Goal: Task Accomplishment & Management: Use online tool/utility

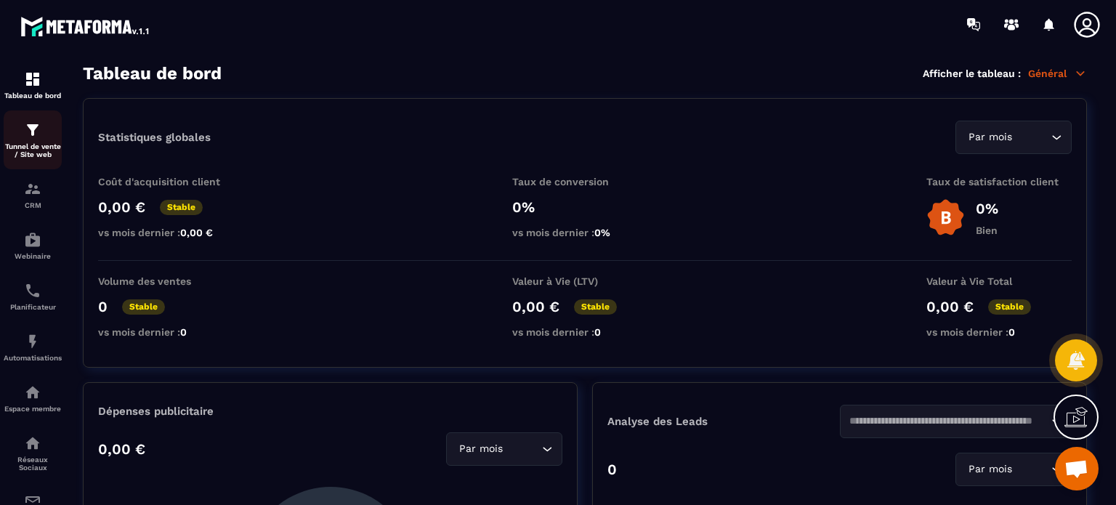
click at [31, 145] on p "Tunnel de vente / Site web" at bounding box center [33, 150] width 58 height 16
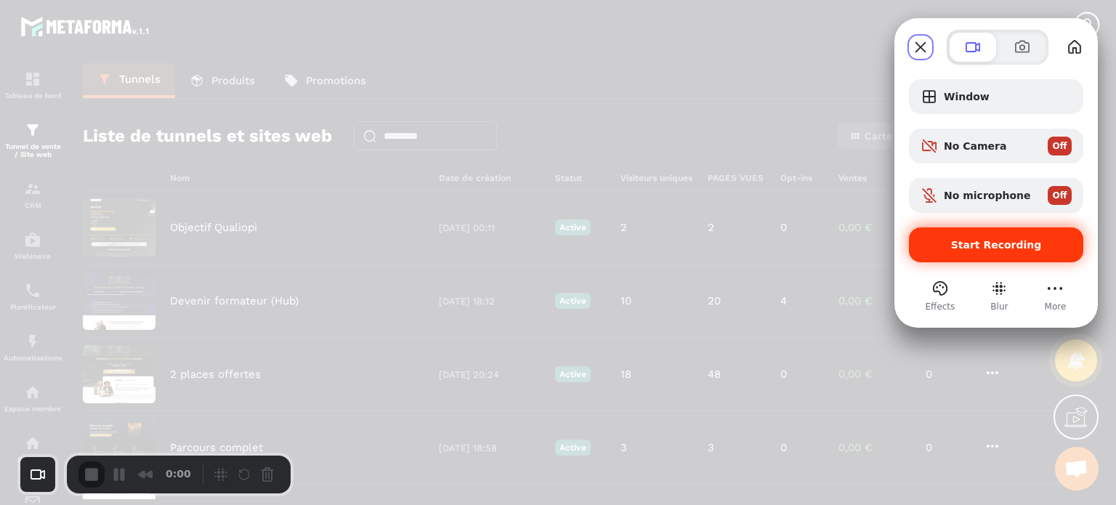
click at [973, 251] on div "Start Recording" at bounding box center [996, 244] width 174 height 35
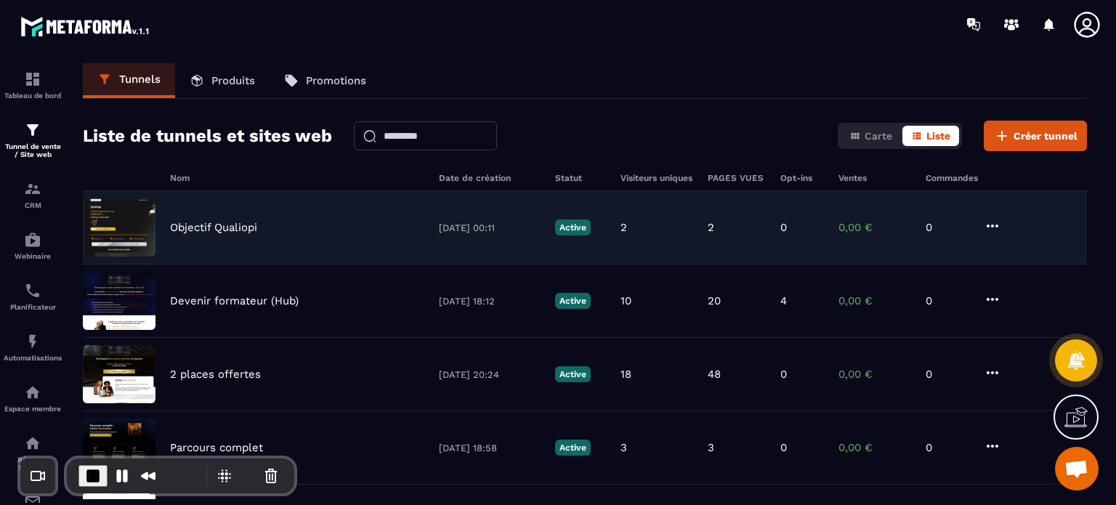
click at [230, 225] on p "Objectif Qualiopi" at bounding box center [213, 227] width 87 height 13
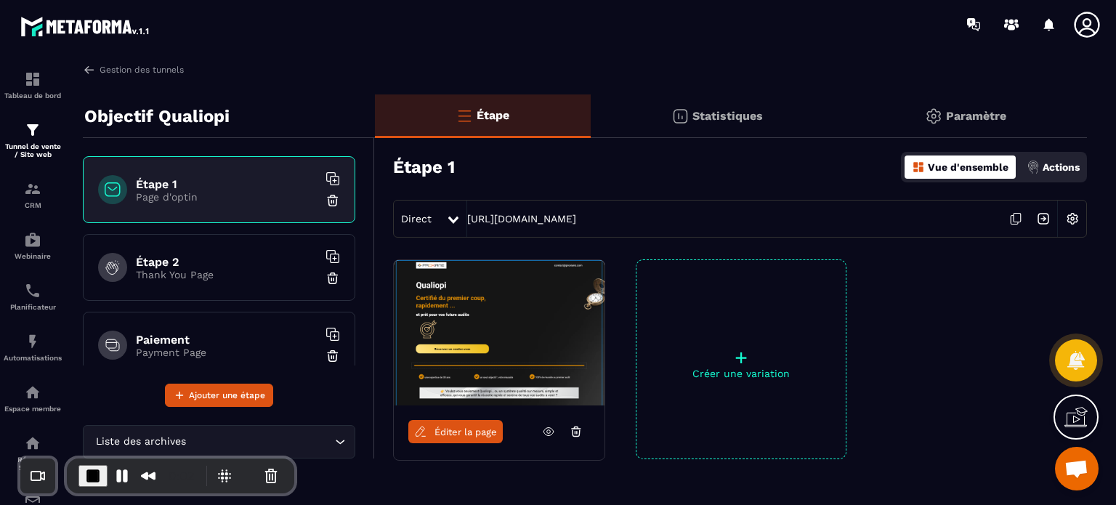
click at [234, 338] on h6 "Paiement" at bounding box center [227, 340] width 182 height 14
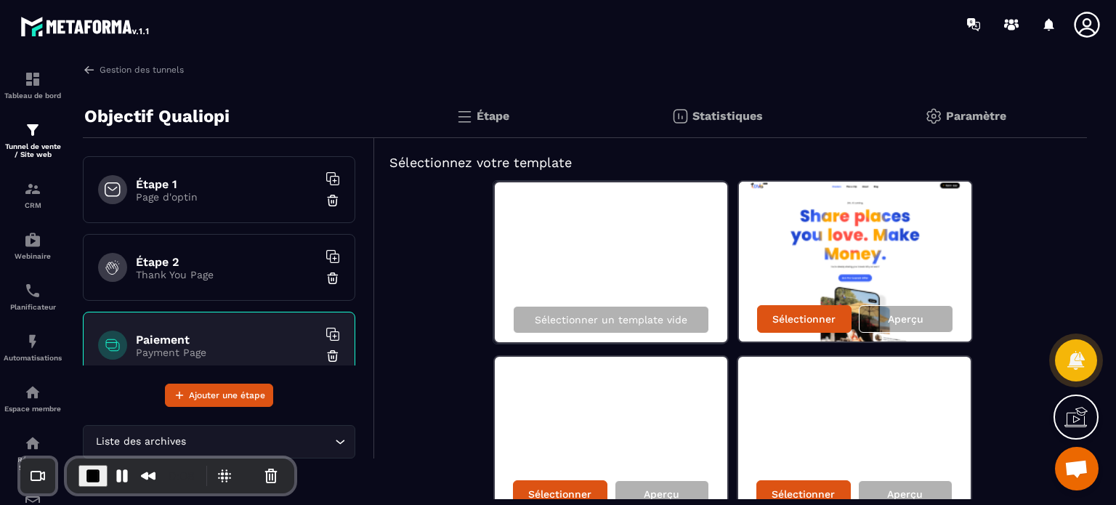
scroll to position [23, 0]
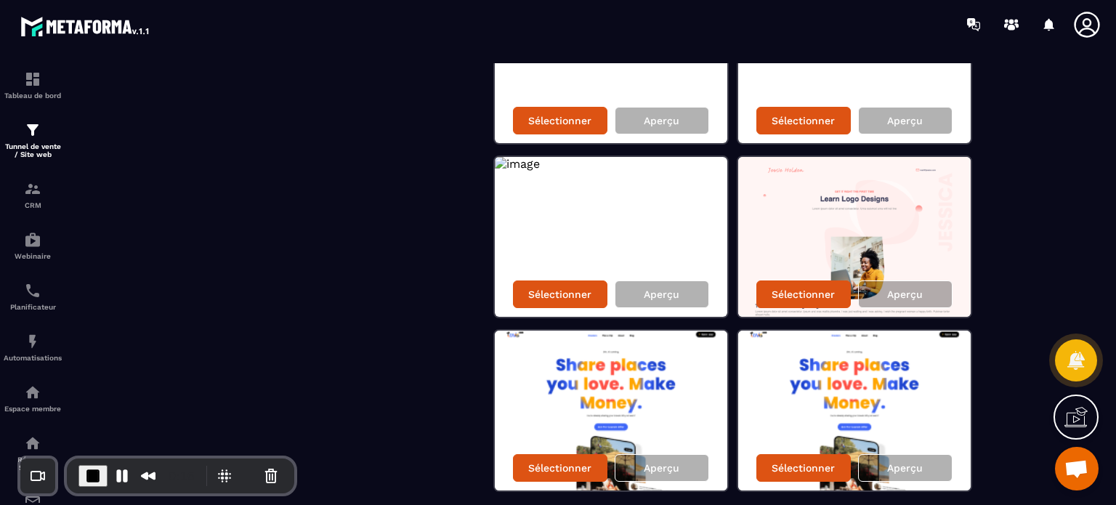
scroll to position [581, 0]
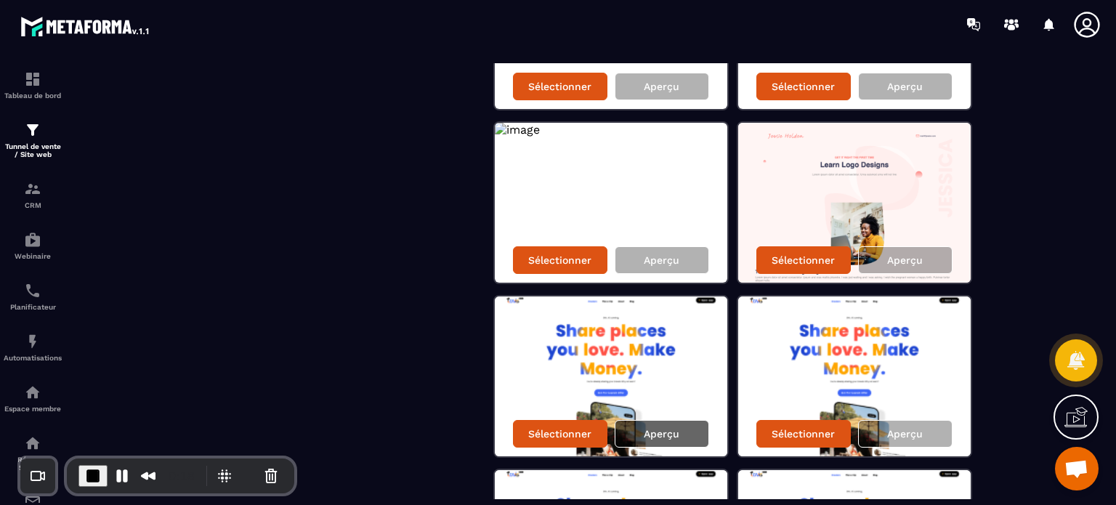
click at [638, 429] on div "Aperçu" at bounding box center [662, 434] width 94 height 28
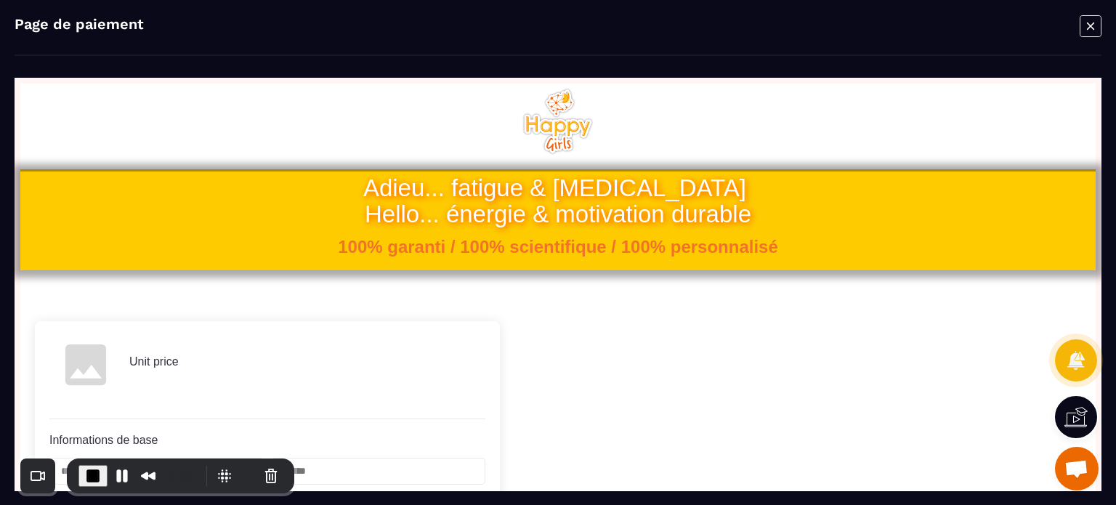
scroll to position [0, 0]
click at [1087, 28] on icon "Modal window" at bounding box center [1090, 25] width 7 height 7
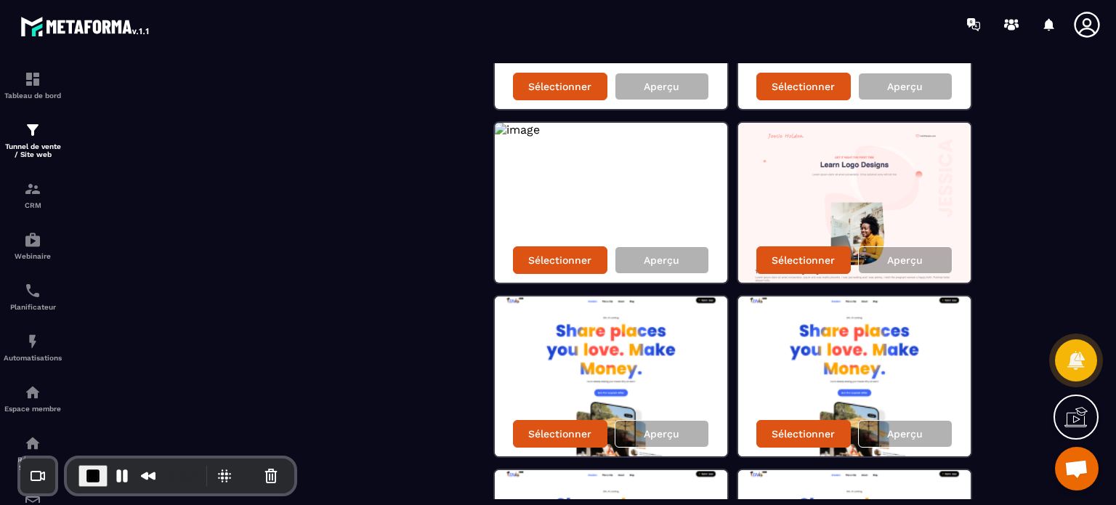
click at [1010, 239] on div "Sélectionner un template vide Sélectionner Aperçu Sélectionner Aperçu Sélection…" at bounding box center [730, 202] width 683 height 1206
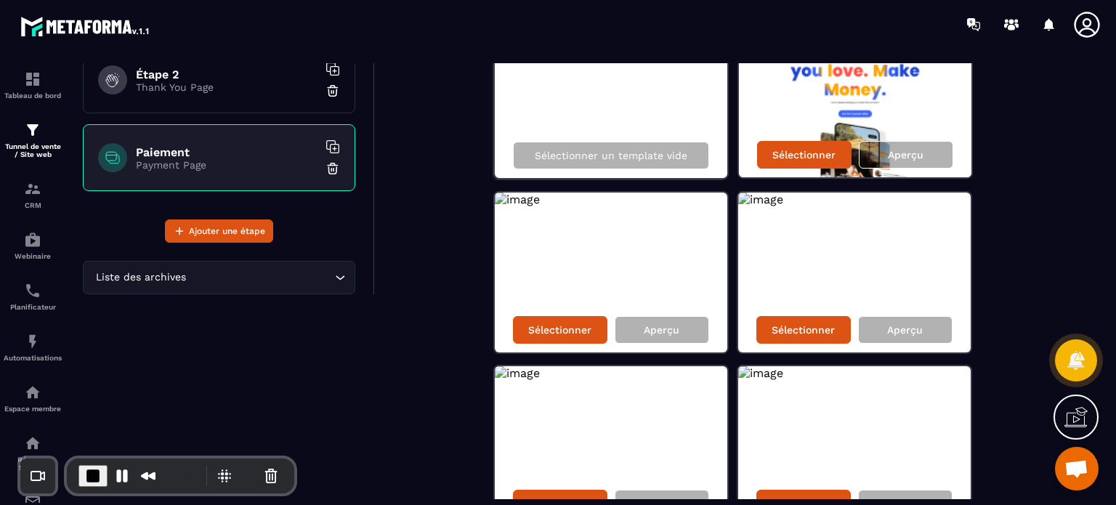
scroll to position [73, 0]
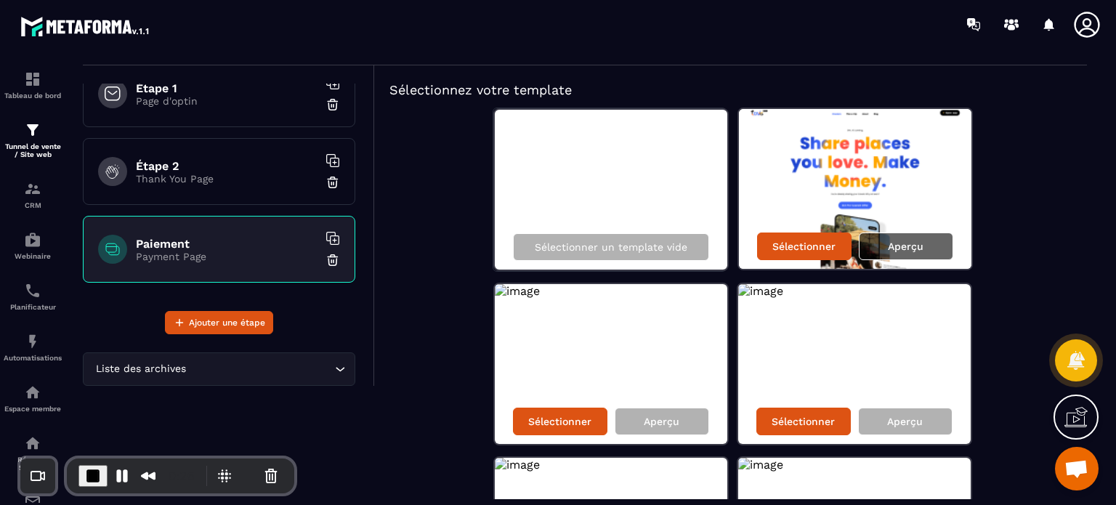
click at [889, 243] on p "Aperçu" at bounding box center [906, 246] width 36 height 12
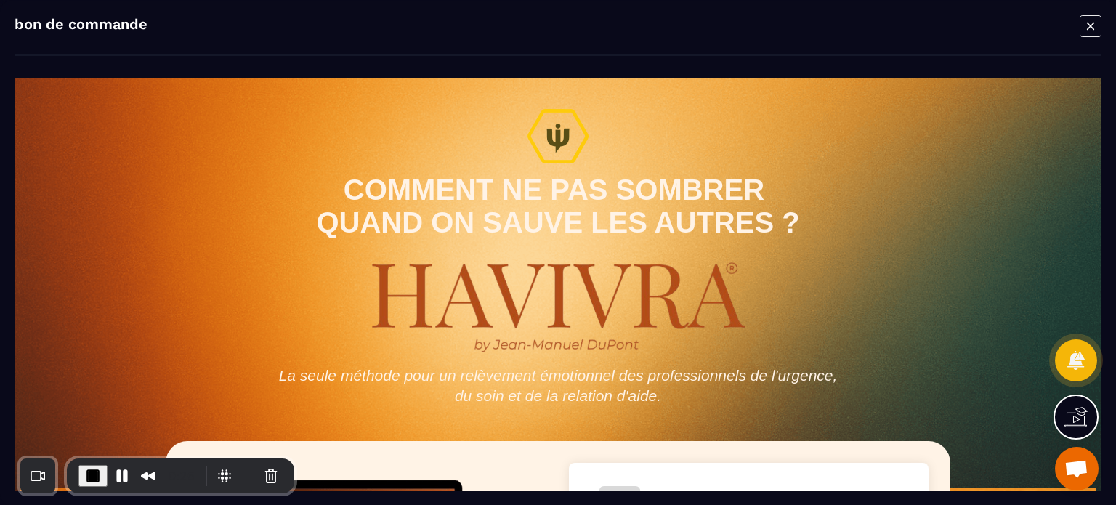
scroll to position [0, 0]
click at [1087, 23] on icon "Modal window" at bounding box center [1090, 26] width 22 height 23
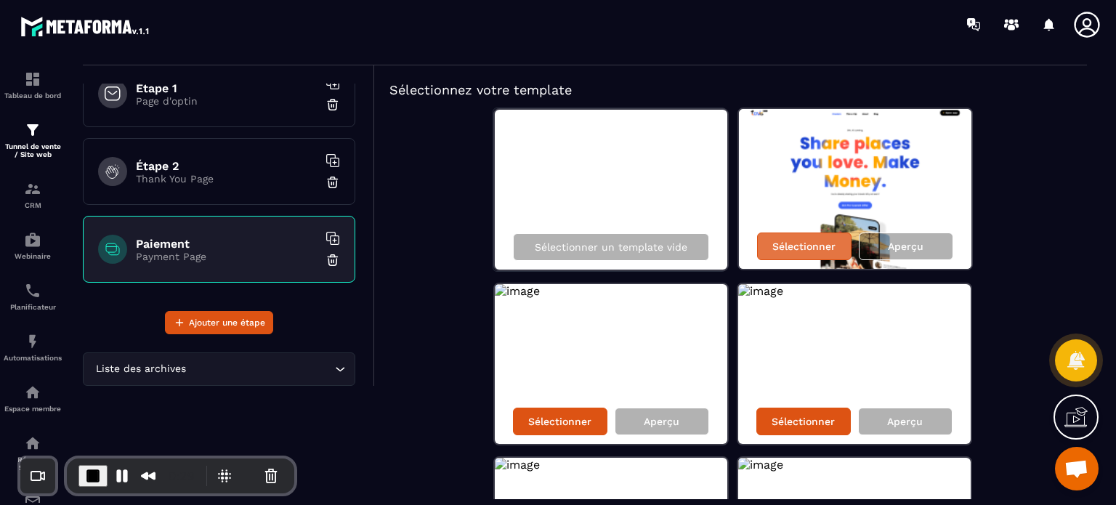
click at [802, 247] on p "Sélectionner" at bounding box center [803, 246] width 63 height 12
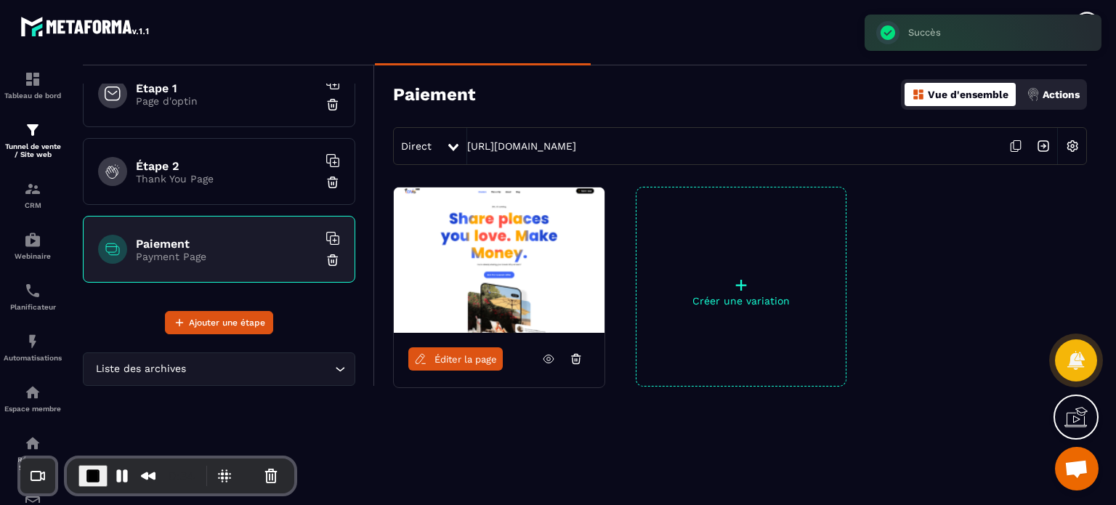
click at [1073, 150] on img at bounding box center [1072, 146] width 28 height 28
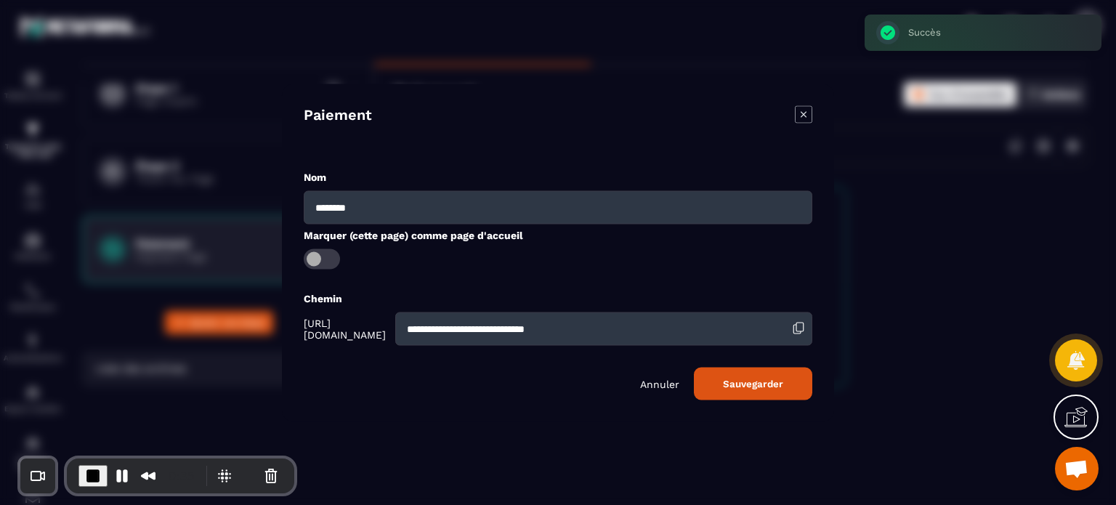
click at [584, 322] on input "**********" at bounding box center [603, 328] width 417 height 33
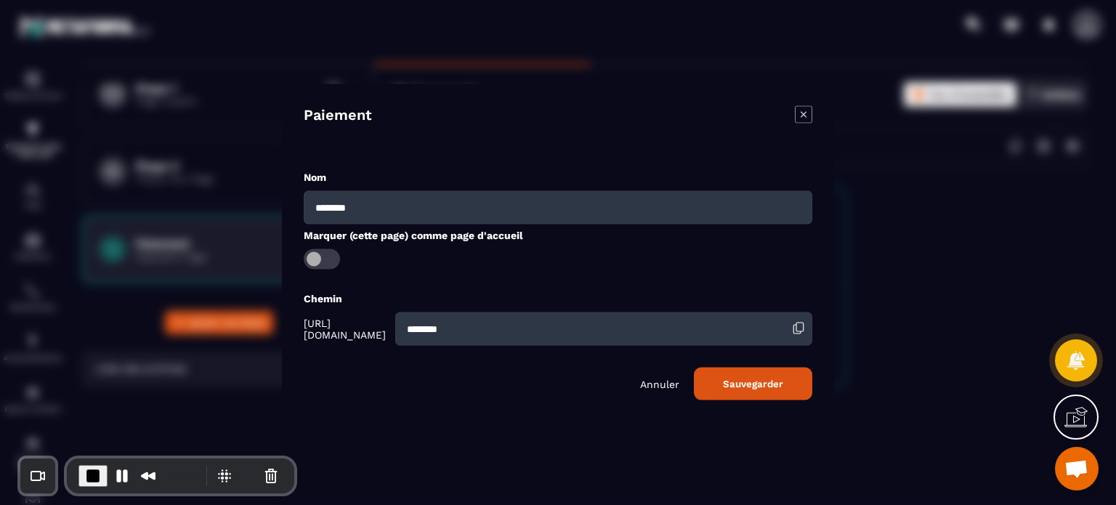
type input "********"
click at [694, 367] on button "Sauvegarder" at bounding box center [753, 383] width 118 height 33
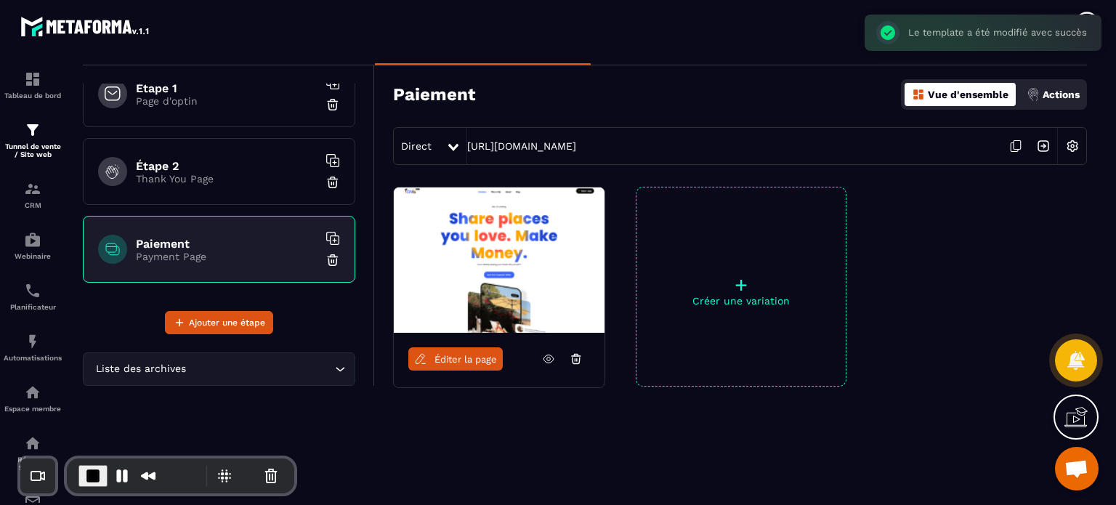
click at [442, 362] on span "Éditer la page" at bounding box center [465, 359] width 62 height 11
